Goal: Task Accomplishment & Management: Manage account settings

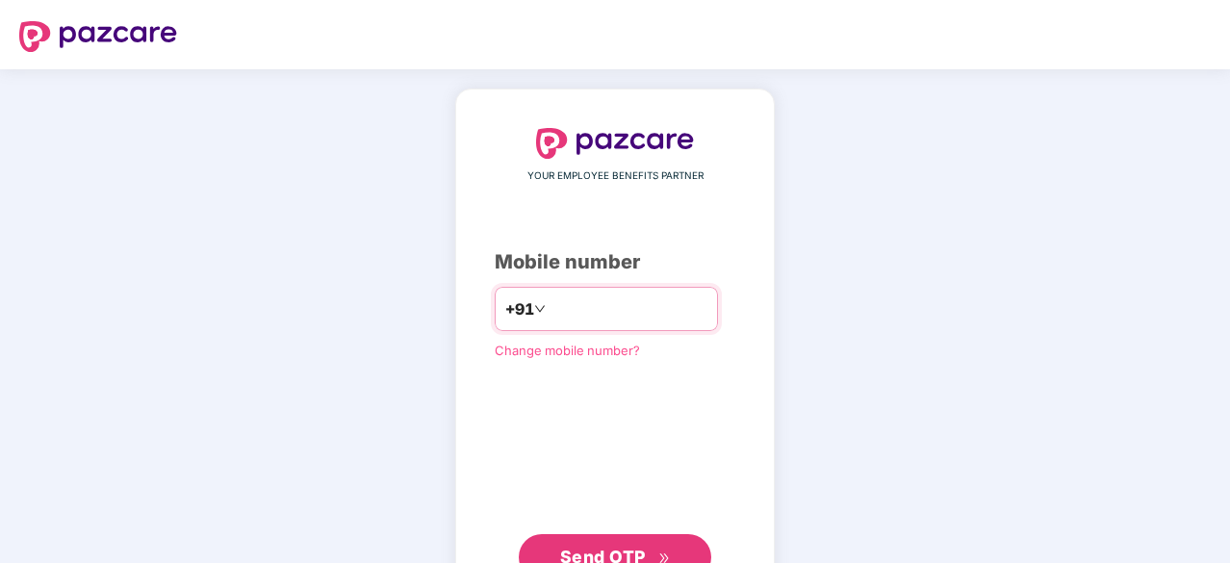
click at [596, 299] on input "number" at bounding box center [628, 308] width 158 height 31
click at [620, 310] on input "number" at bounding box center [628, 308] width 158 height 31
type input "**********"
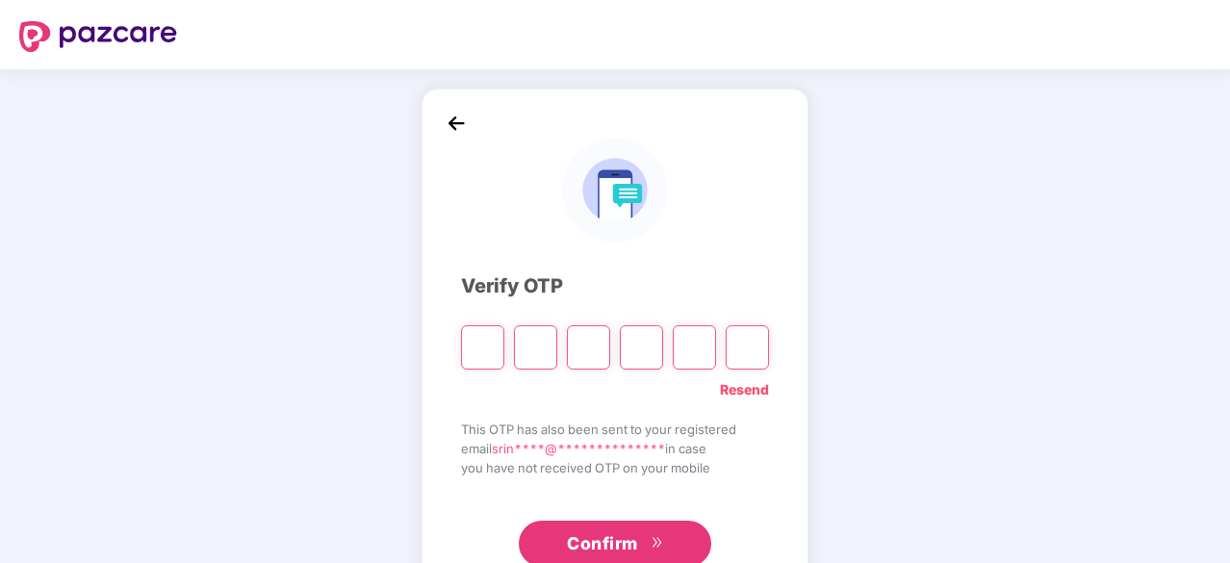
type input "*"
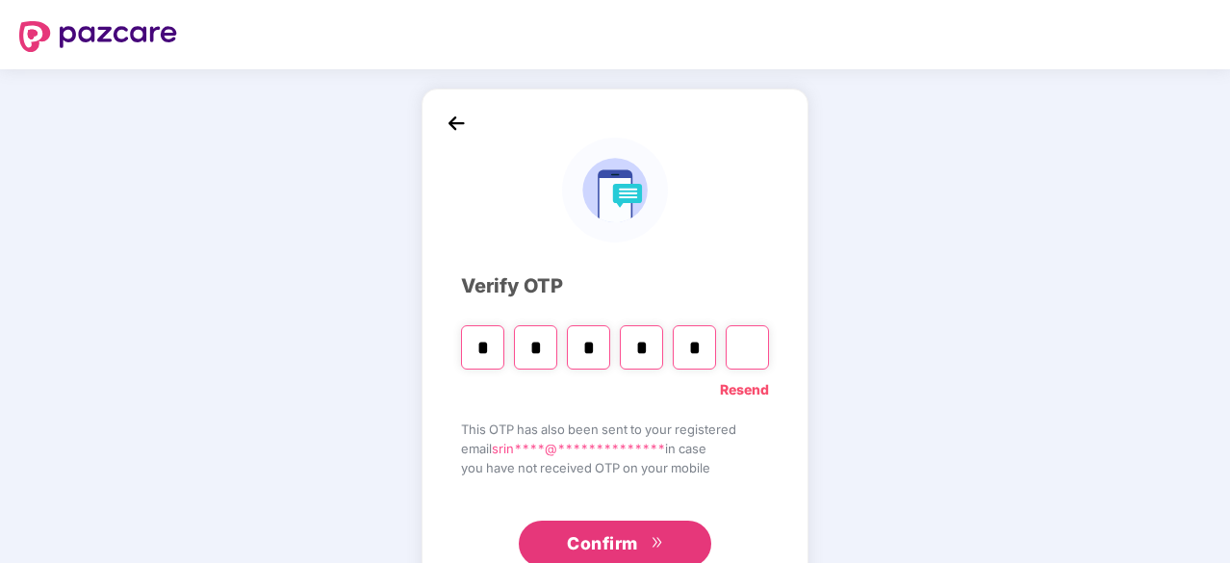
type input "*"
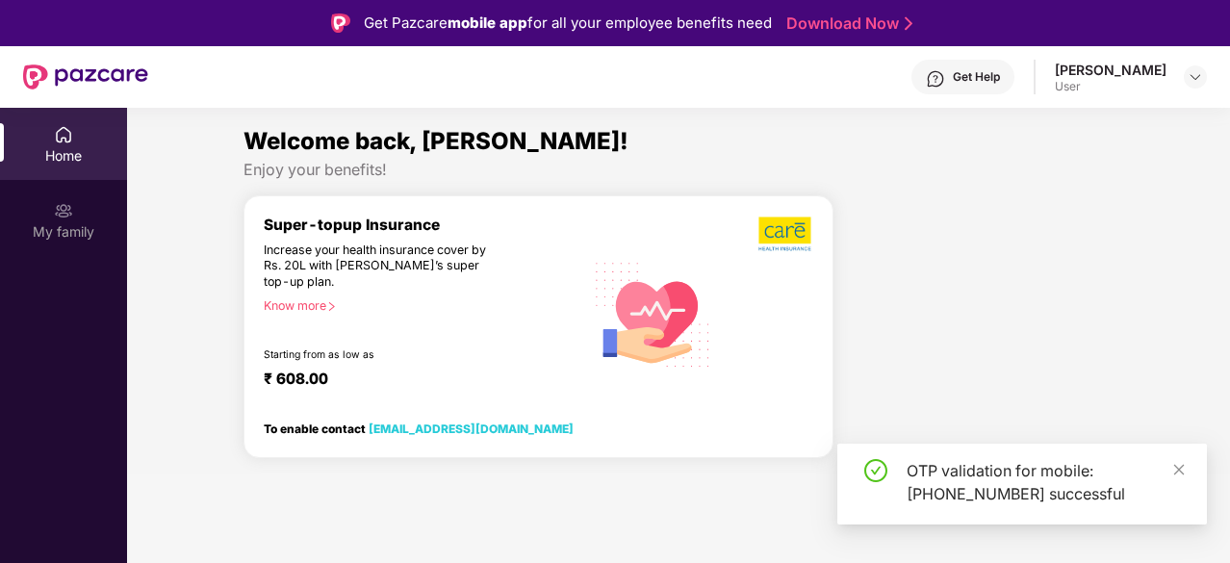
click at [1189, 468] on div "OTP validation for mobile: +918897875097 successful" at bounding box center [1021, 484] width 369 height 81
click at [65, 230] on div "My family" at bounding box center [63, 231] width 127 height 19
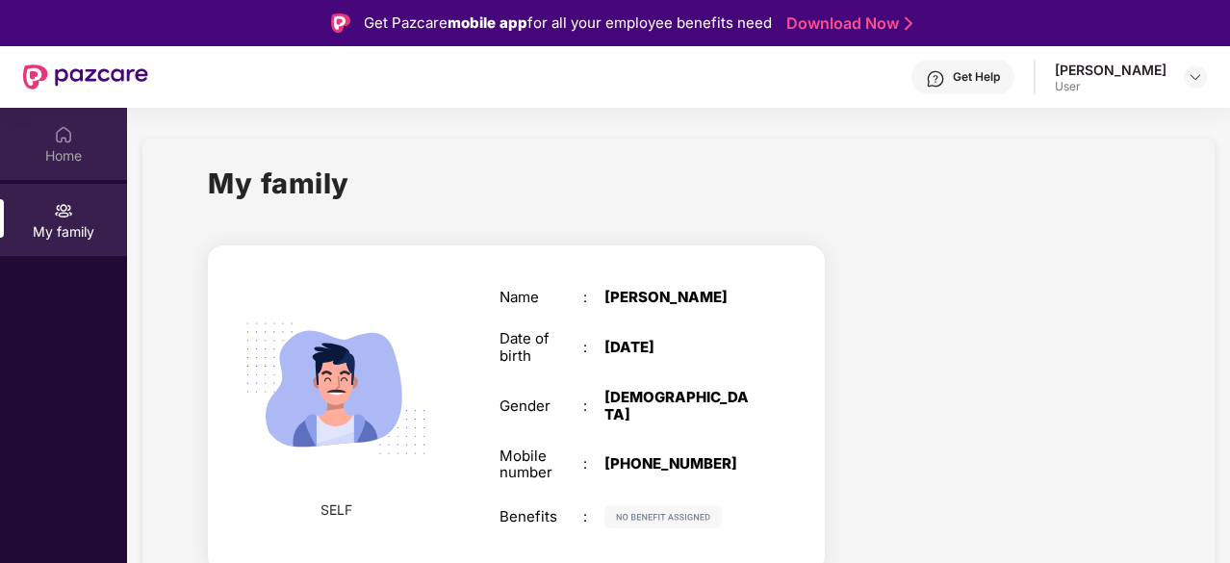
click at [59, 159] on div "Home" at bounding box center [63, 155] width 127 height 19
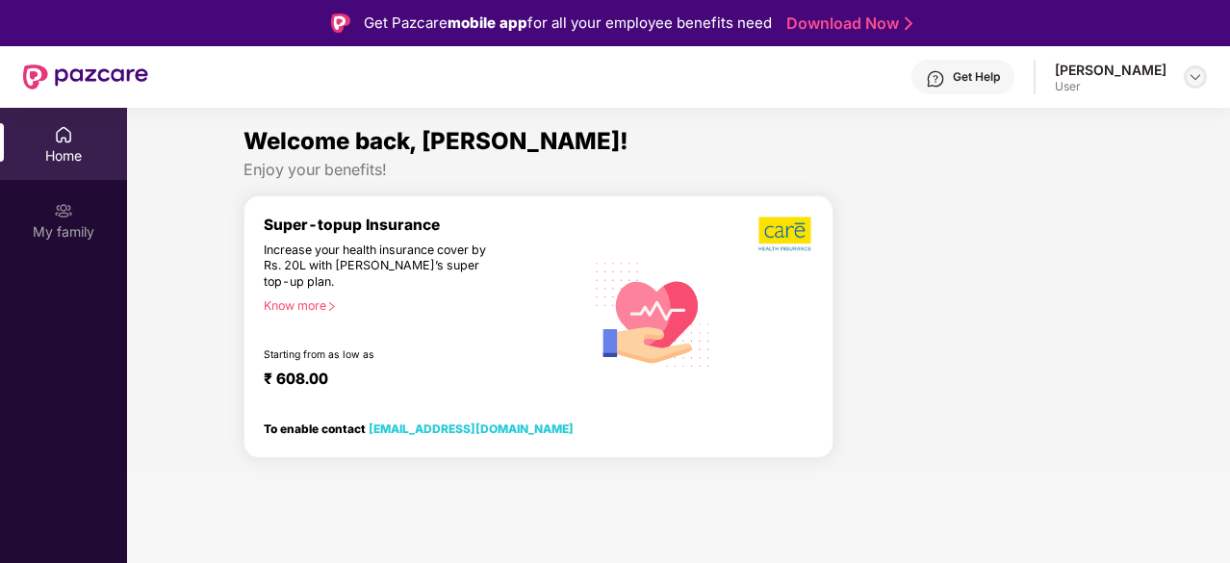
click at [1192, 76] on img at bounding box center [1194, 76] width 15 height 15
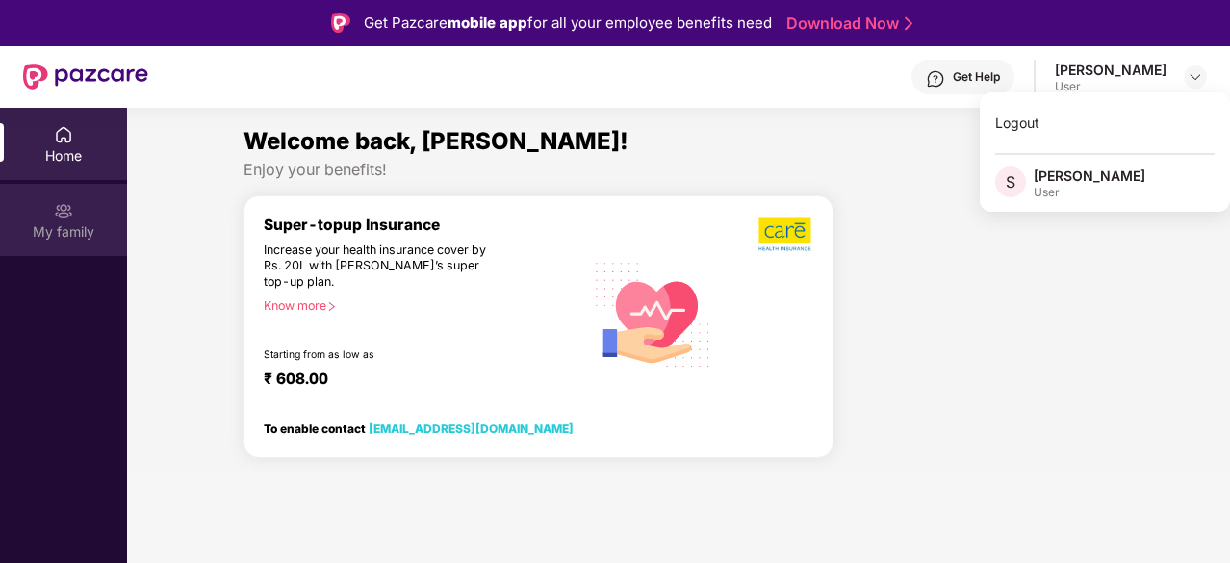
click at [82, 222] on div "My family" at bounding box center [63, 231] width 127 height 19
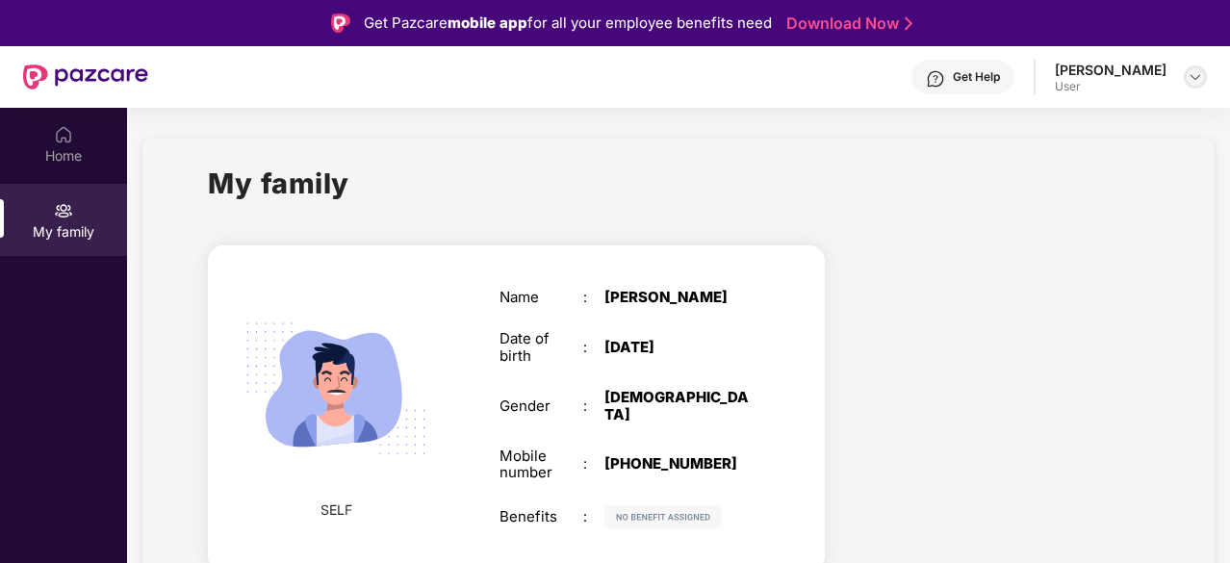
click at [1193, 70] on img at bounding box center [1194, 76] width 15 height 15
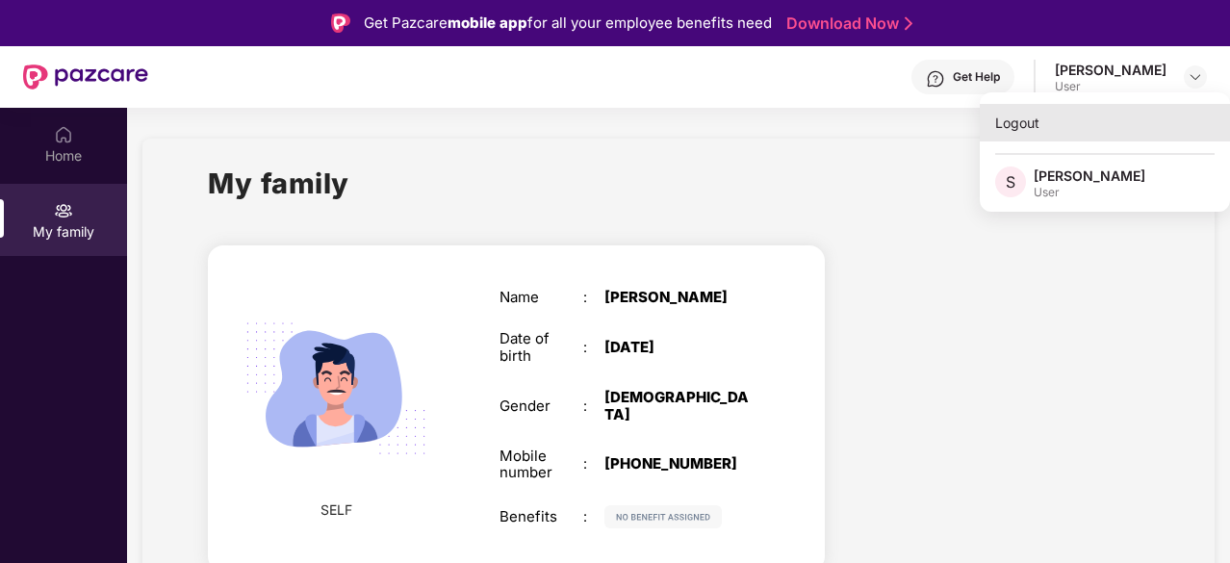
click at [1050, 134] on div "Logout" at bounding box center [1104, 123] width 250 height 38
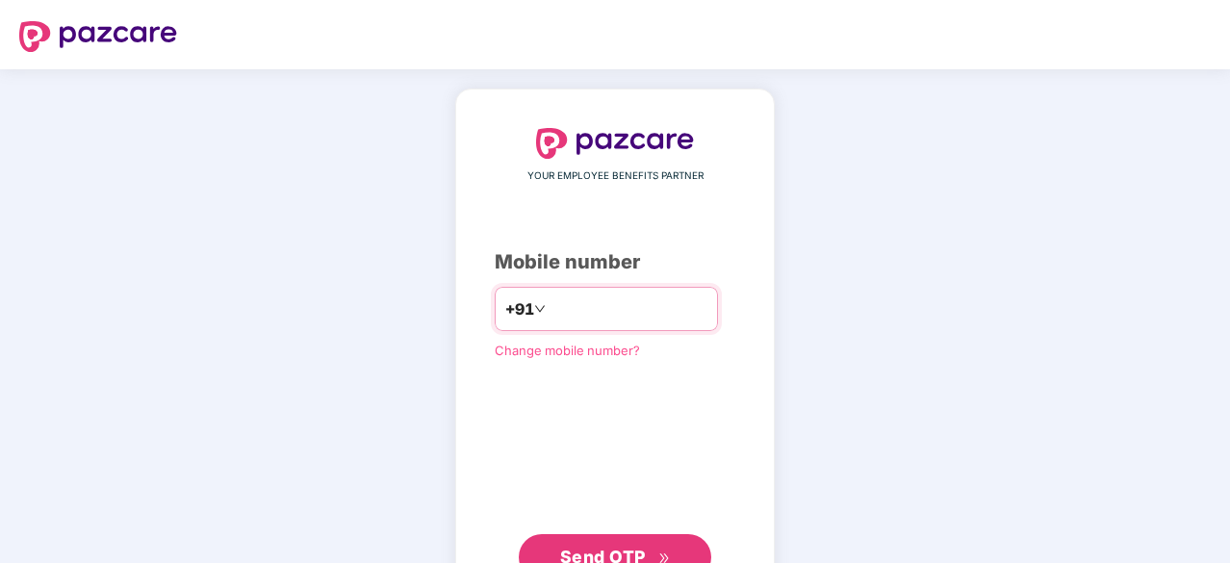
click at [627, 305] on input "number" at bounding box center [628, 308] width 158 height 31
type input "**********"
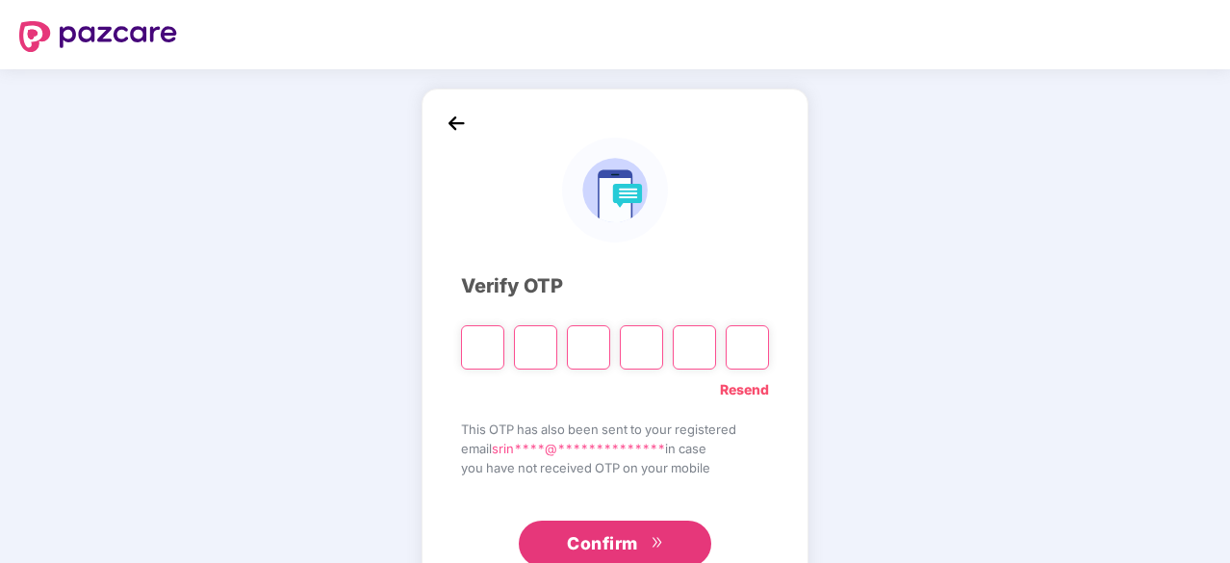
paste input "*"
type input "*"
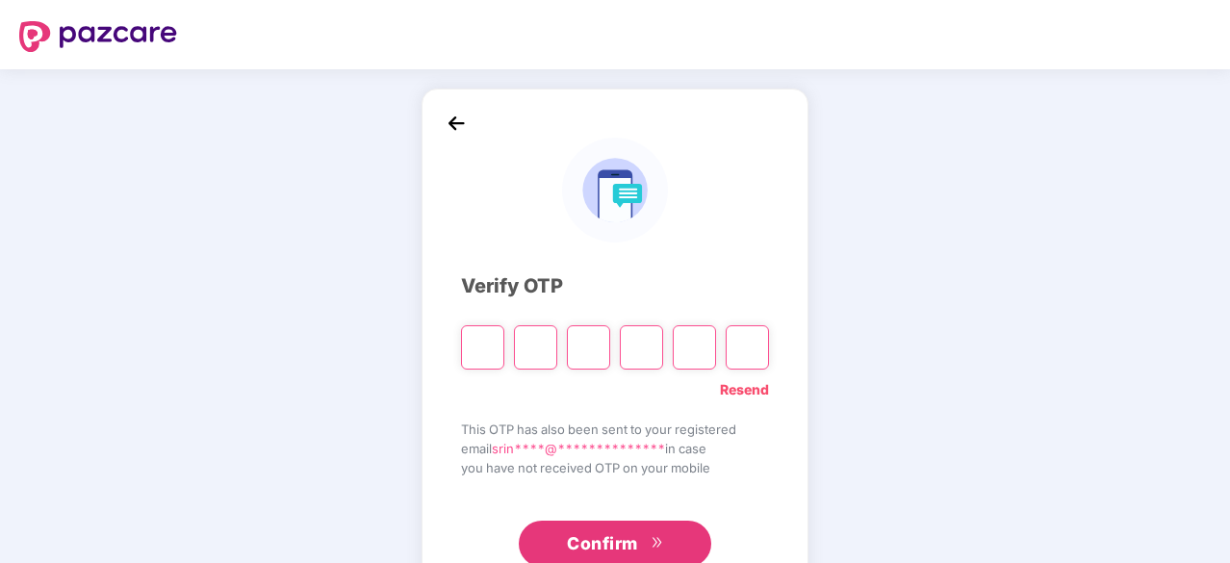
type input "*"
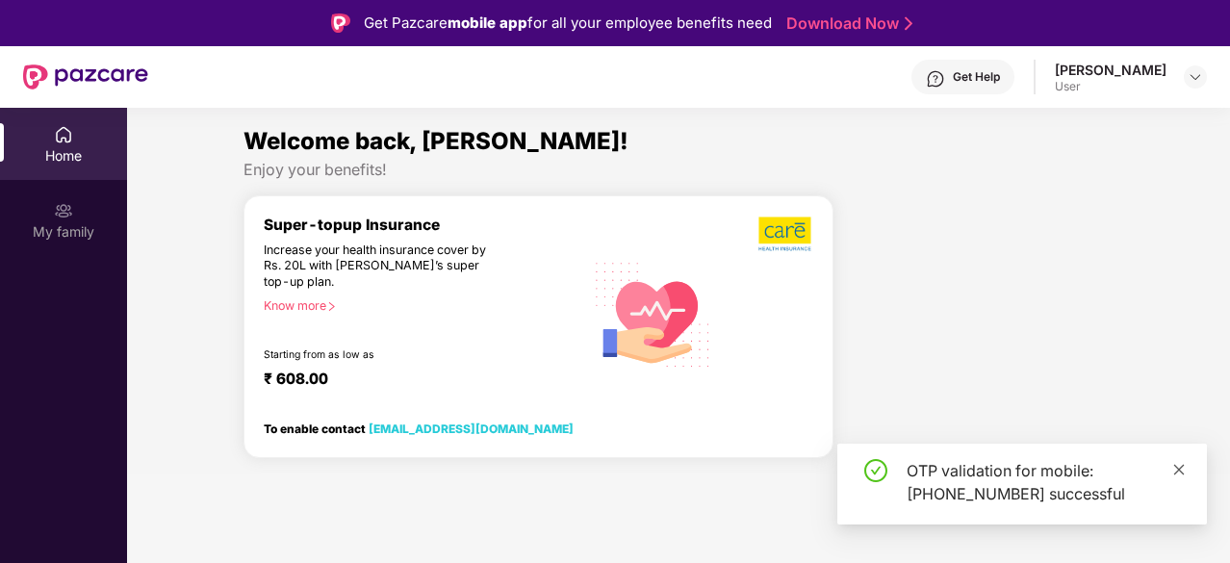
click at [1178, 471] on icon "close" at bounding box center [1178, 469] width 13 height 13
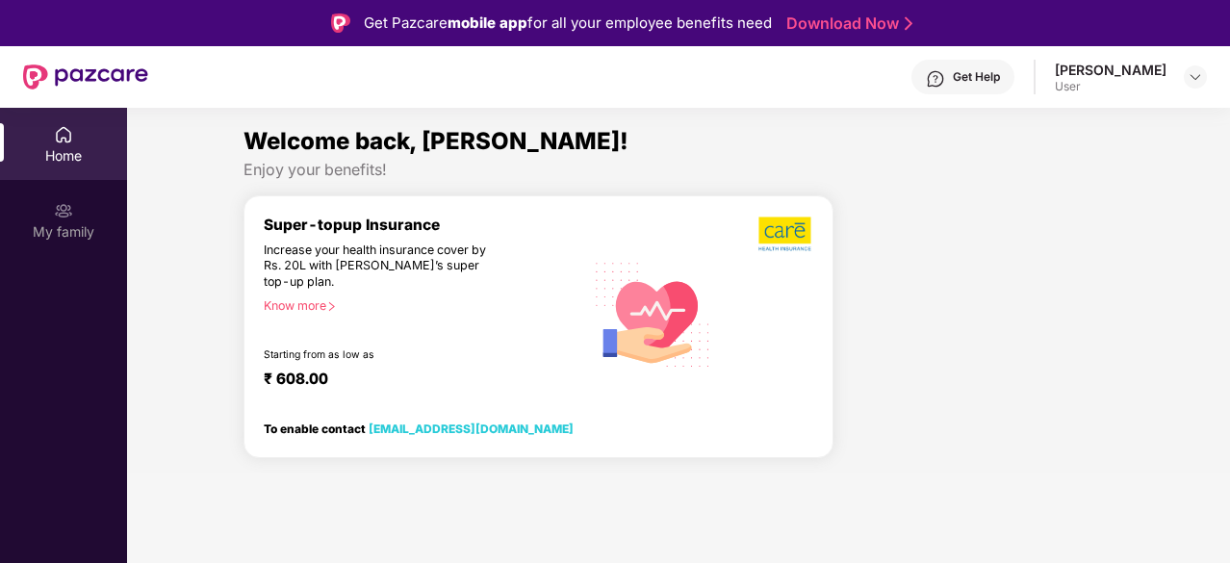
click at [381, 268] on div "Increase your health insurance cover by Rs. 20L with [PERSON_NAME]’s super top-…" at bounding box center [383, 266] width 238 height 48
click at [84, 85] on img at bounding box center [85, 76] width 125 height 25
click at [81, 78] on img at bounding box center [85, 76] width 125 height 25
click at [321, 313] on div "Super-topup Insurance Increase your health insurance cover by Rs. 20L with [PER…" at bounding box center [424, 314] width 320 height 197
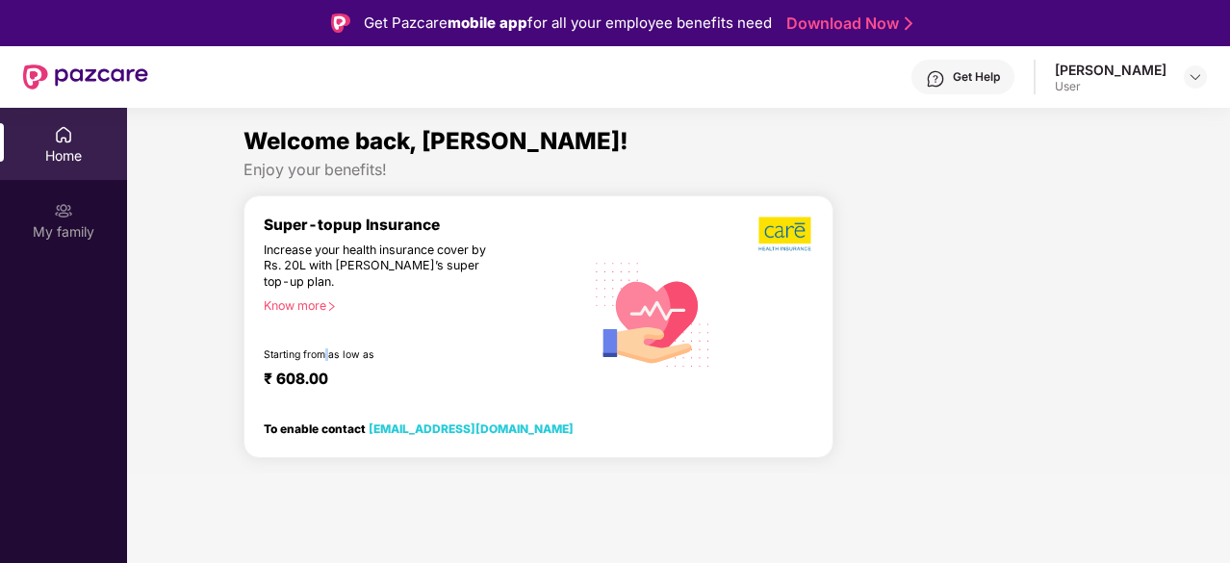
click at [321, 313] on div "Super-topup Insurance Increase your health insurance cover by Rs. 20L with [PER…" at bounding box center [424, 314] width 320 height 197
click at [75, 219] on div "My family" at bounding box center [63, 220] width 127 height 72
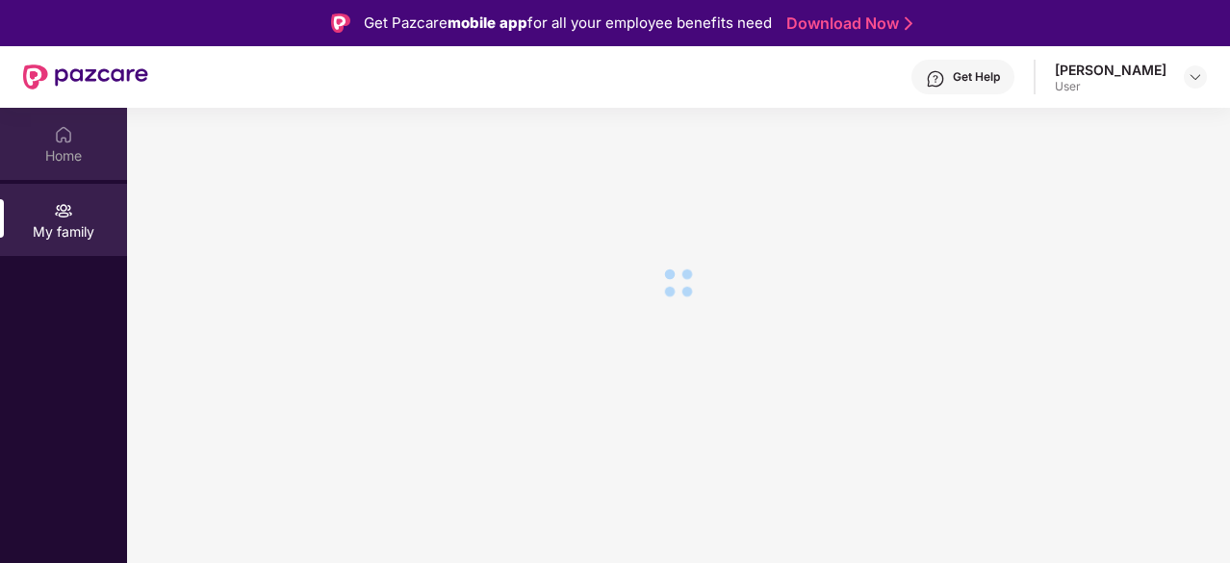
click at [75, 157] on div "Home" at bounding box center [63, 155] width 127 height 19
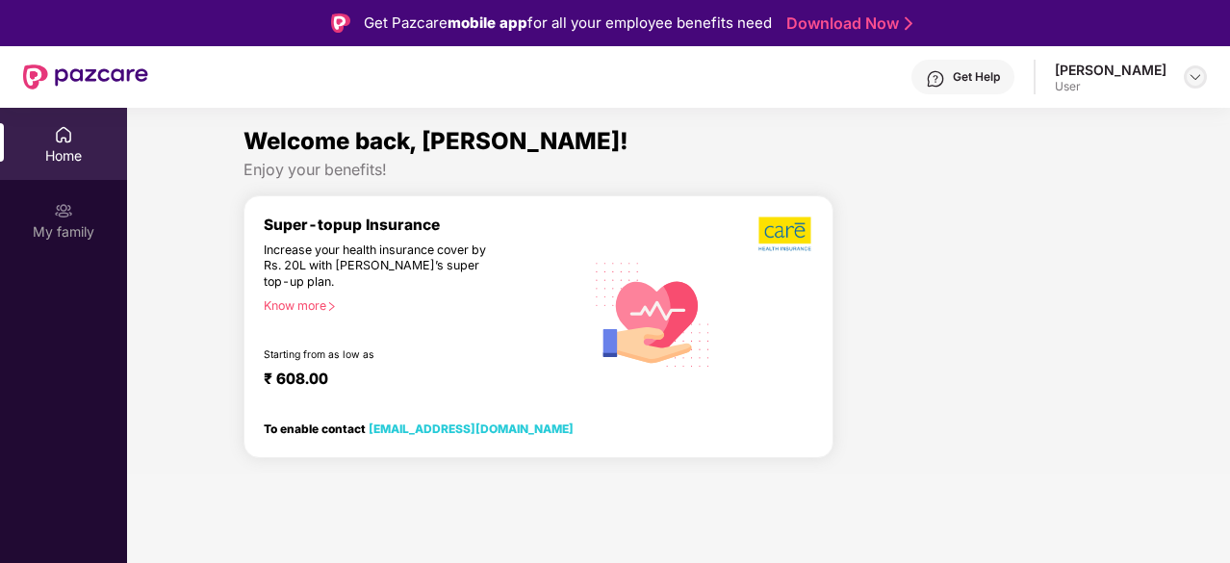
click at [1189, 70] on img at bounding box center [1194, 76] width 15 height 15
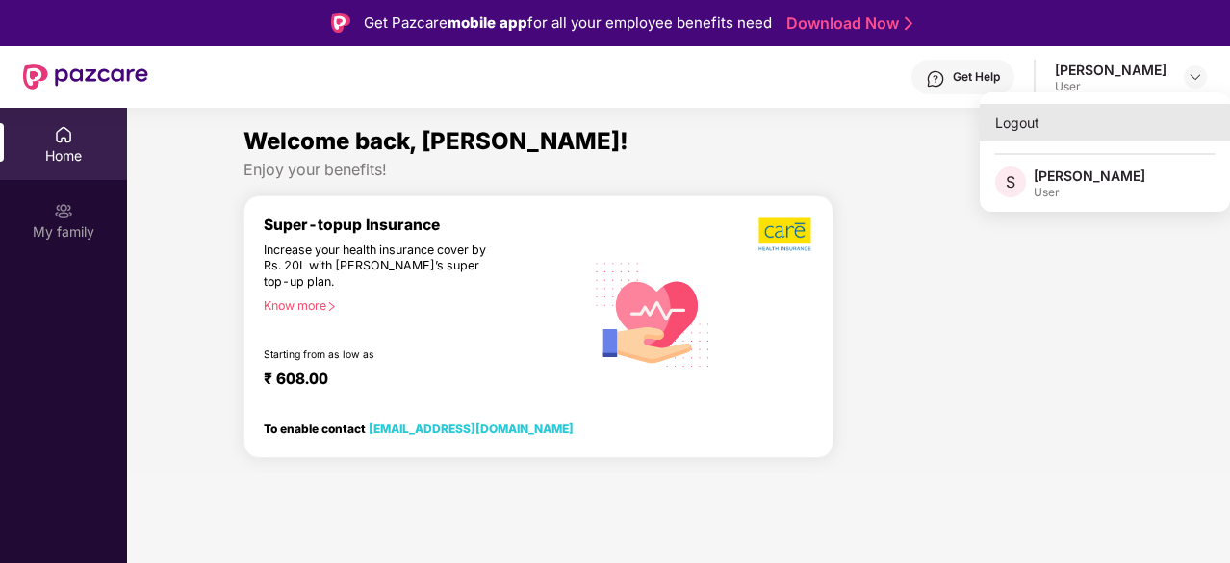
click at [1003, 126] on div "Logout" at bounding box center [1104, 123] width 250 height 38
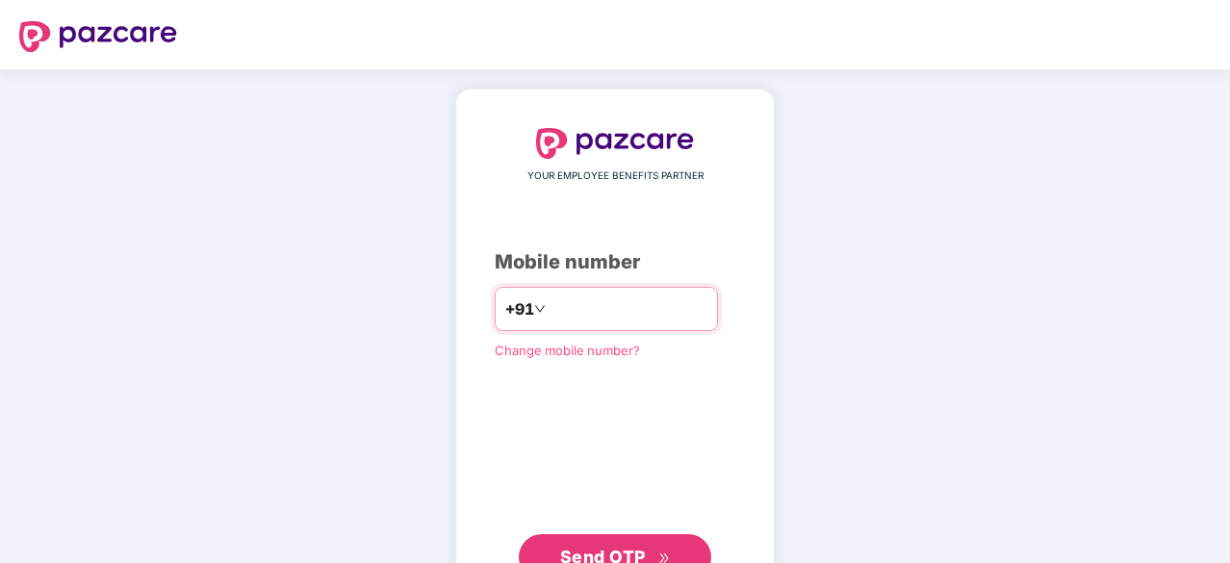
click at [597, 298] on input "number" at bounding box center [628, 308] width 158 height 31
type input "**********"
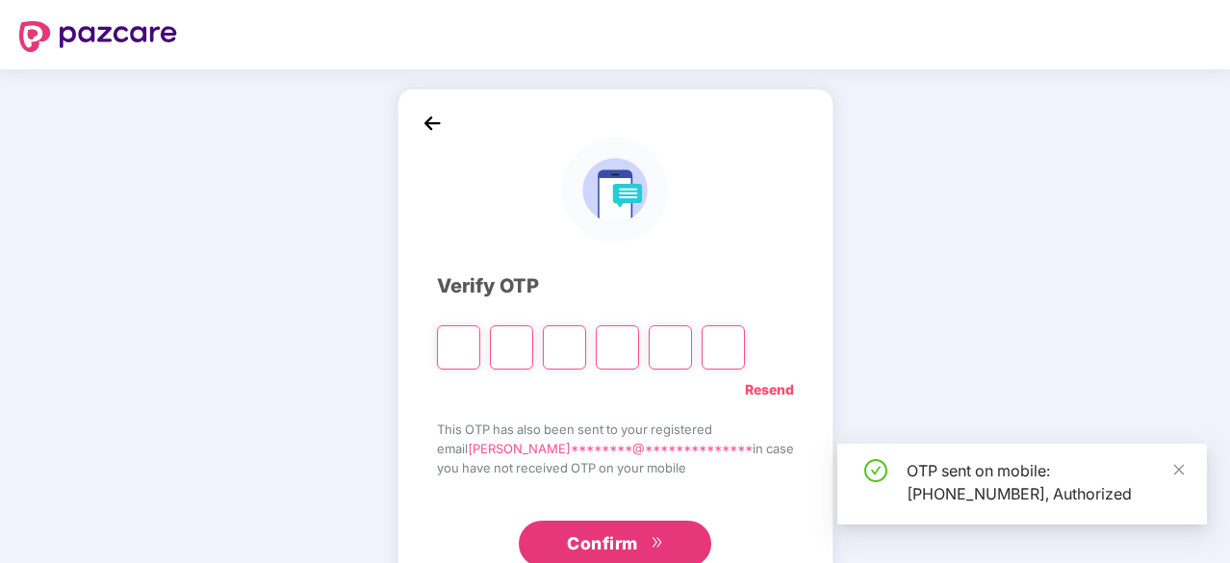
click at [480, 347] on input "Please enter verification code. Digit 1" at bounding box center [458, 347] width 43 height 44
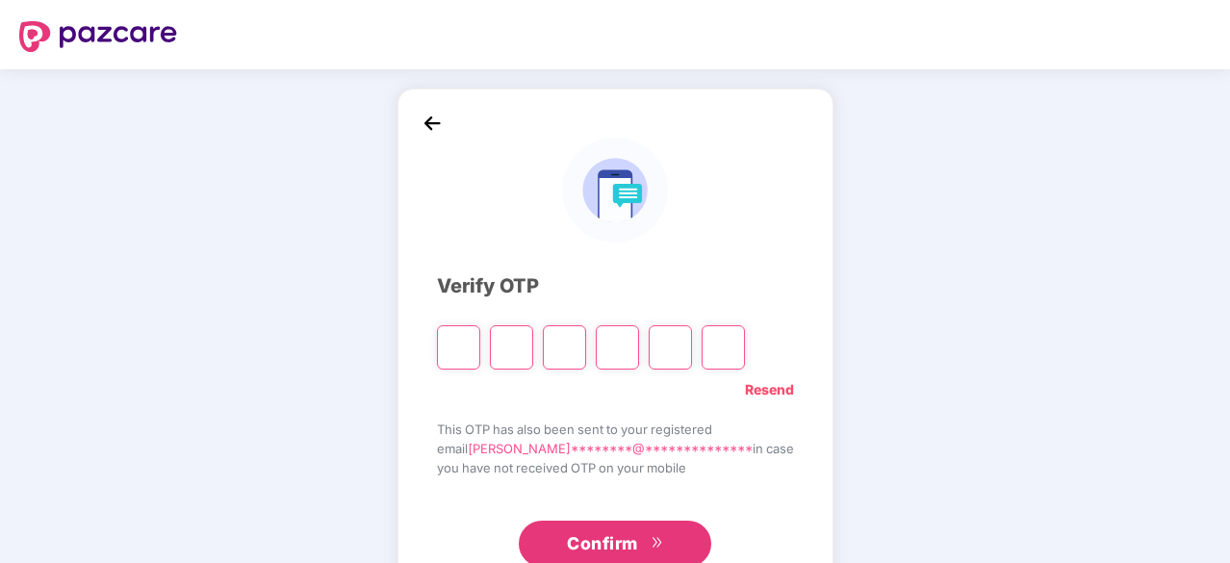
type input "*"
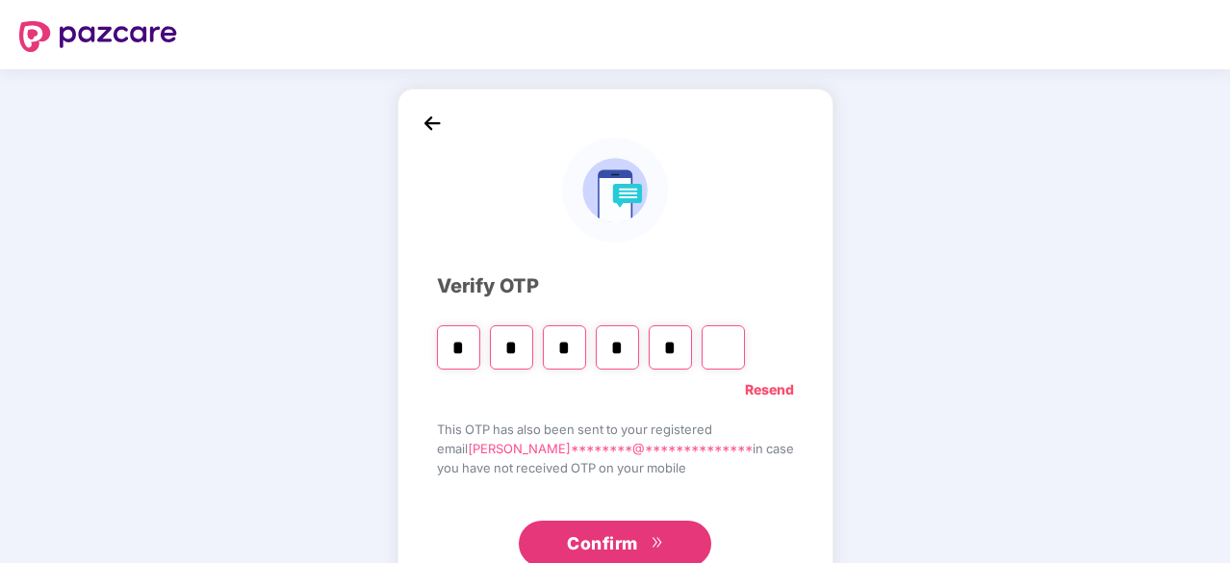
type input "*"
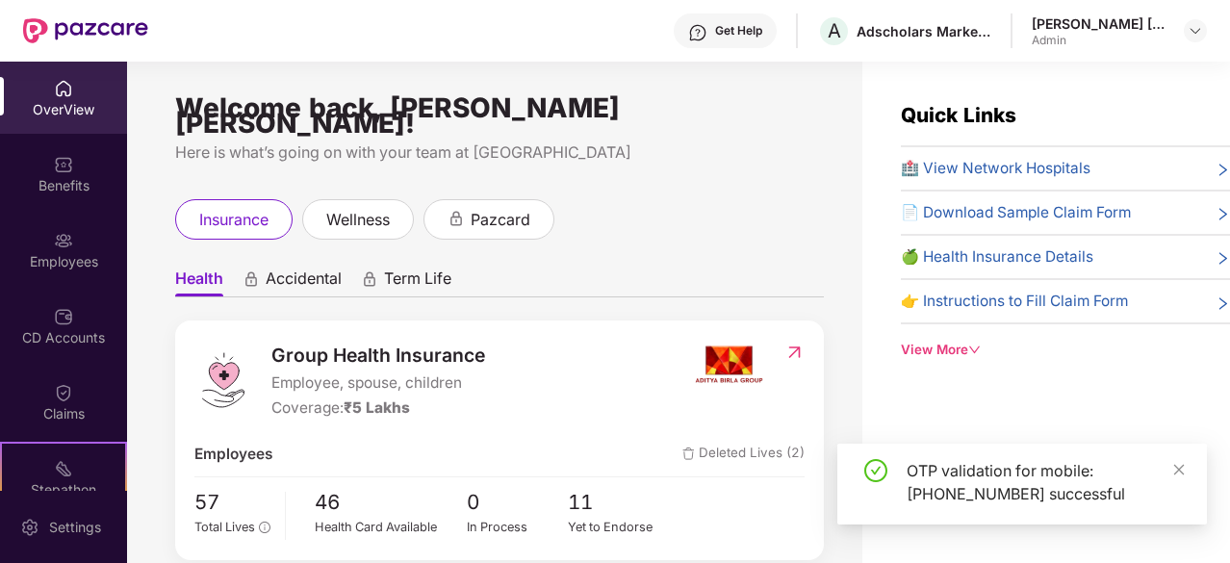
click at [1186, 470] on div "OTP validation for mobile: [PHONE_NUMBER] successful" at bounding box center [1021, 484] width 369 height 81
click at [69, 248] on img at bounding box center [63, 240] width 19 height 19
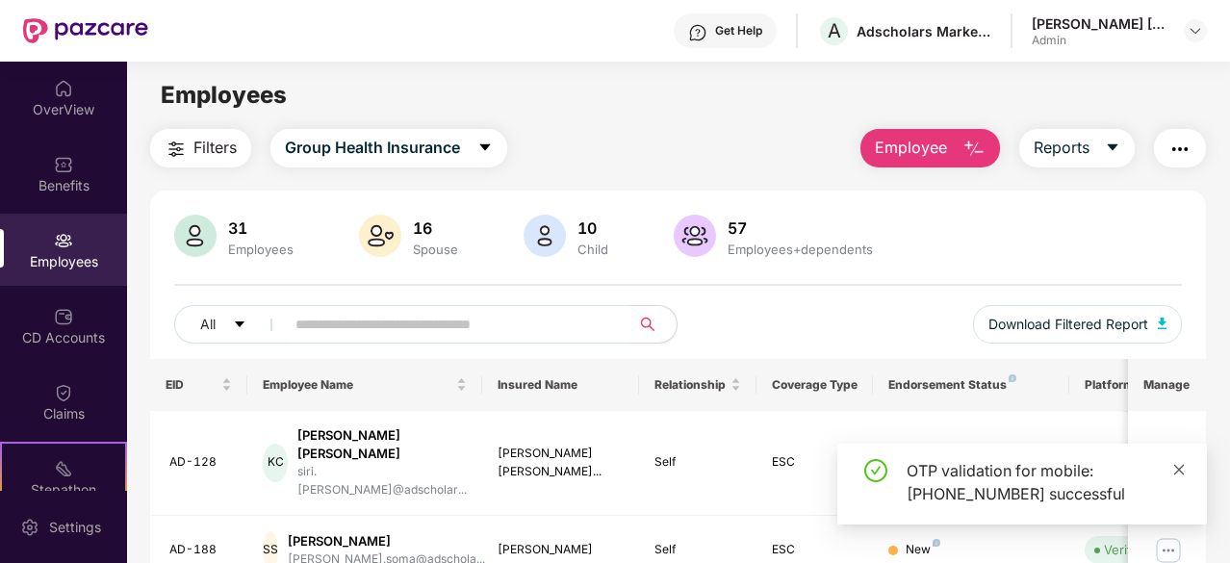
click at [1176, 467] on icon "close" at bounding box center [1179, 469] width 11 height 11
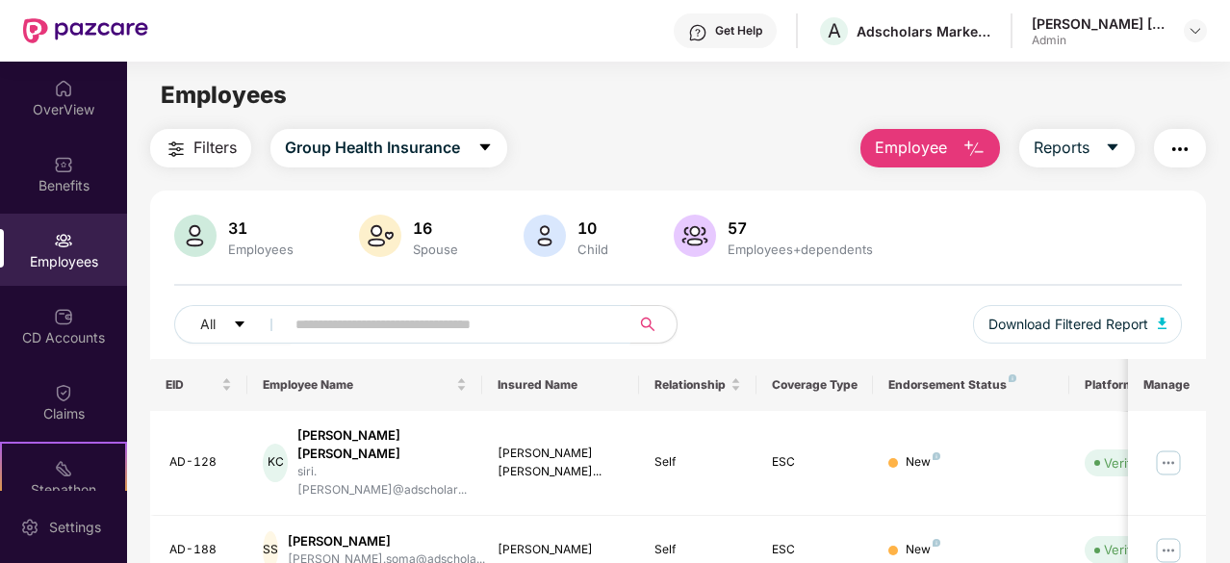
click at [471, 310] on input "text" at bounding box center [449, 324] width 309 height 29
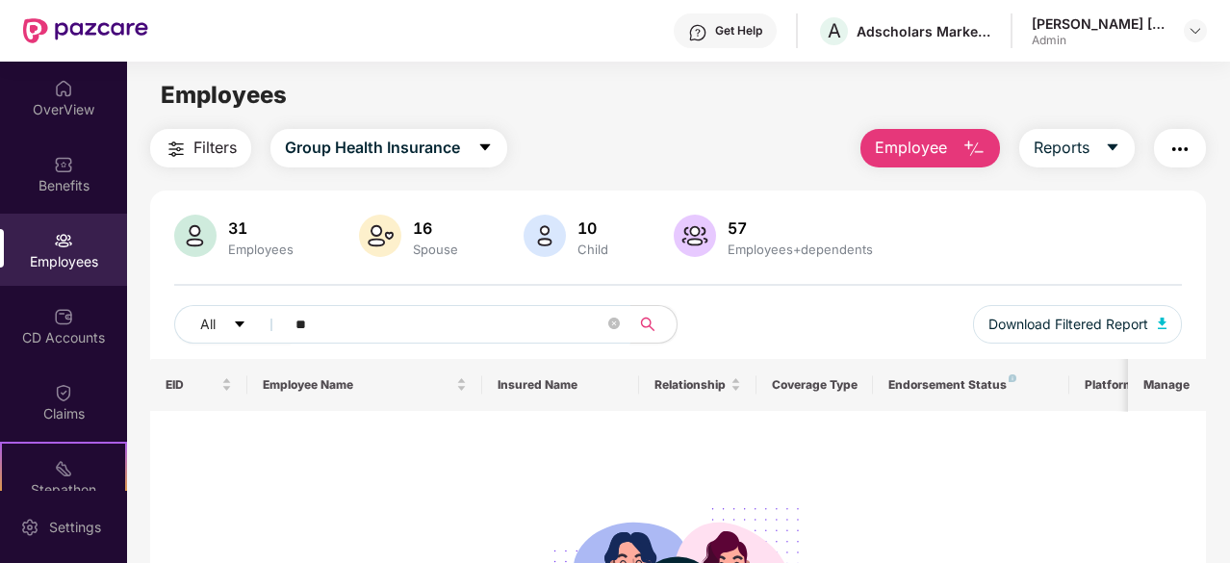
type input "*"
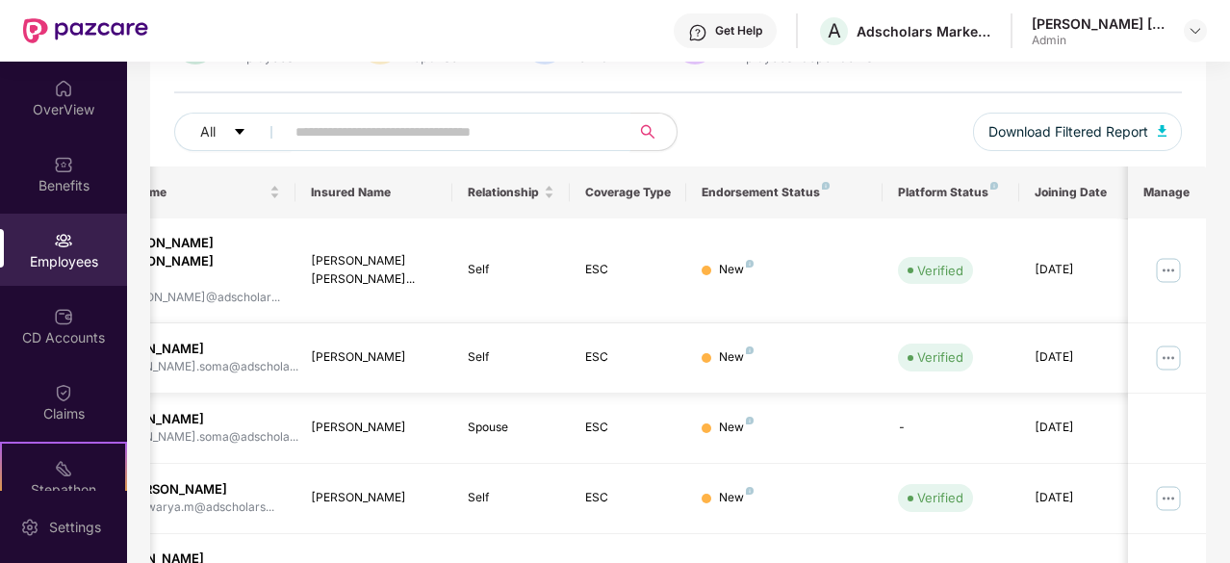
scroll to position [0, 192]
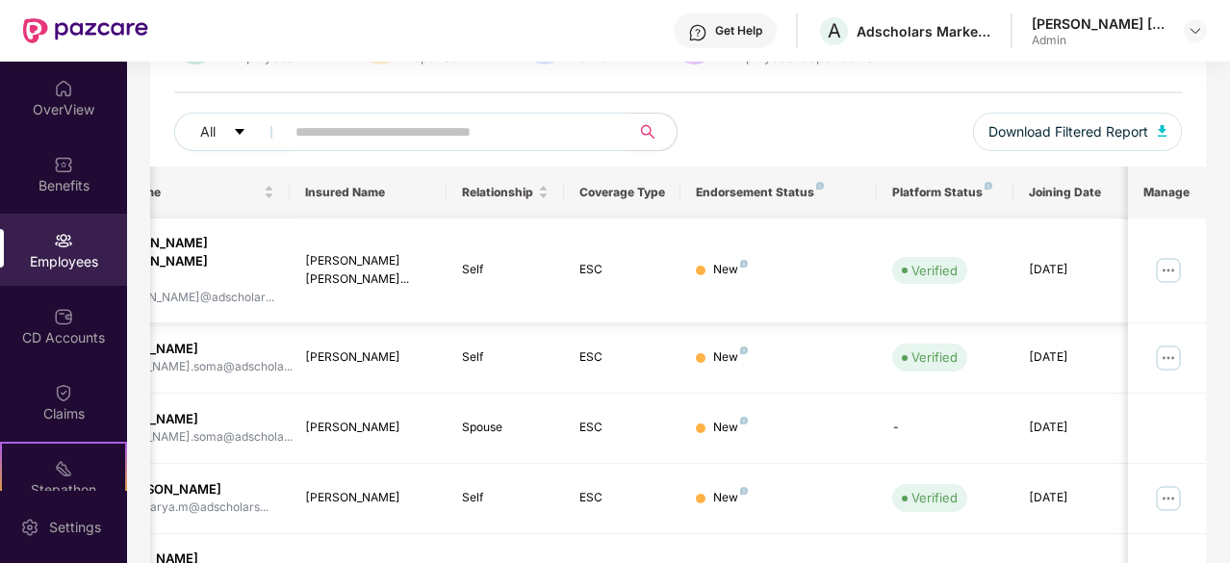
click at [1172, 255] on img at bounding box center [1168, 270] width 31 height 31
click at [793, 334] on td "New" at bounding box center [777, 358] width 195 height 70
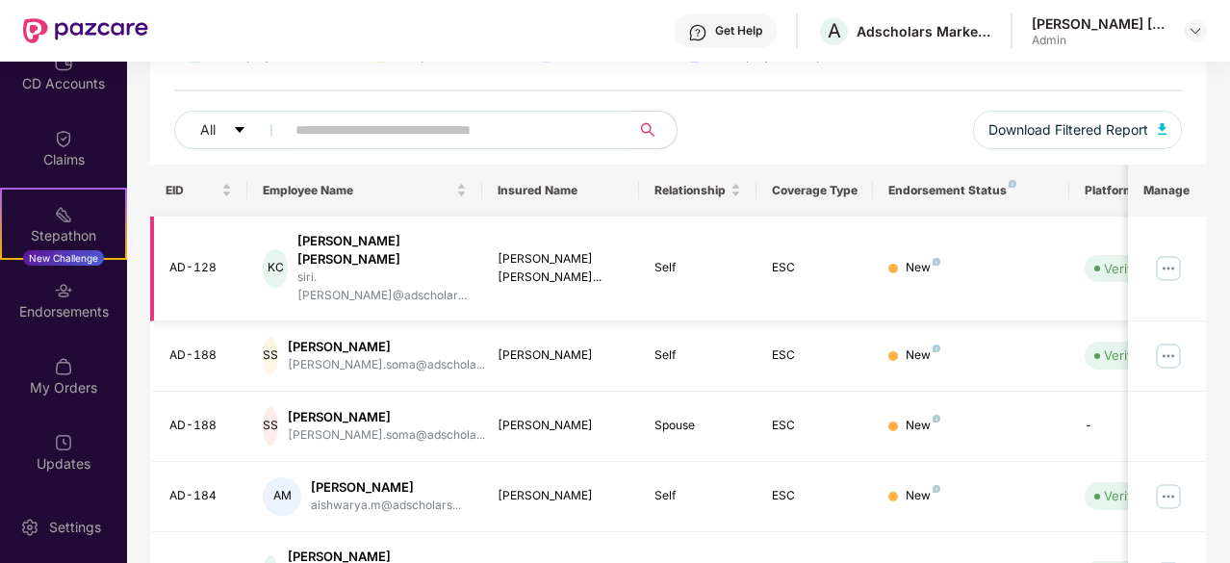
scroll to position [0, 0]
